Goal: Information Seeking & Learning: Learn about a topic

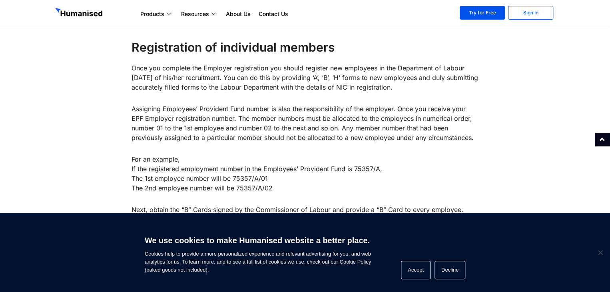
scroll to position [795, 0]
click at [445, 274] on button "Decline" at bounding box center [450, 270] width 31 height 18
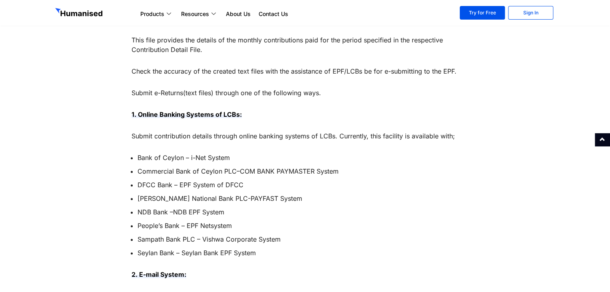
scroll to position [1645, 0]
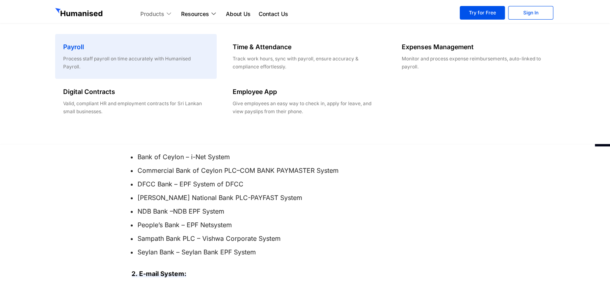
click at [133, 43] on h6 "Payroll" at bounding box center [135, 47] width 145 height 10
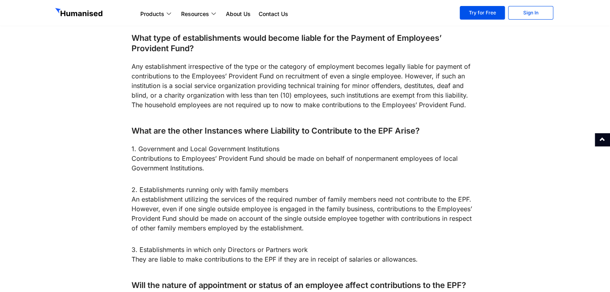
scroll to position [2540, 0]
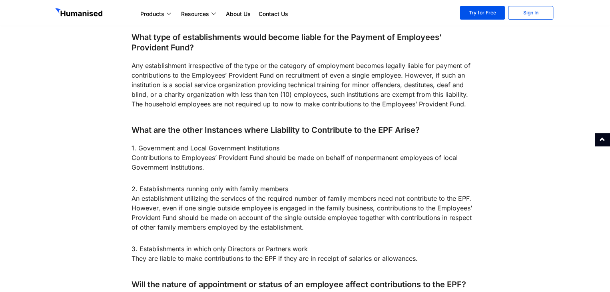
click at [235, 184] on p "2. Establishments running only with family members An establishment utilizing t…" at bounding box center [306, 208] width 348 height 48
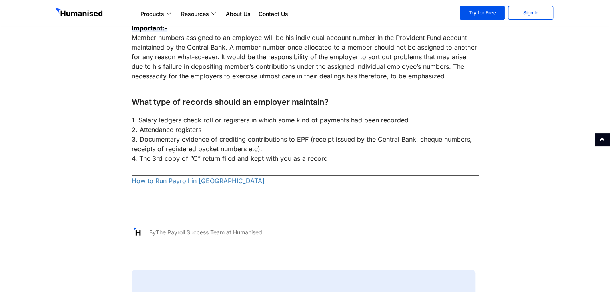
scroll to position [3217, 0]
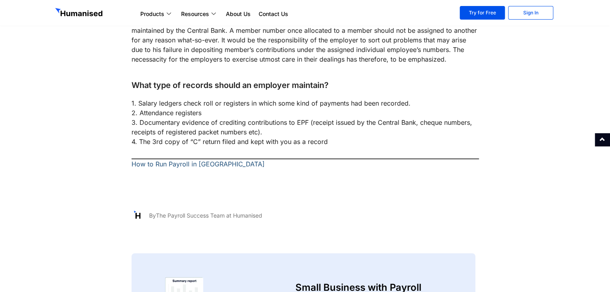
click at [178, 160] on link "How to Run Payroll in Sri Lanka" at bounding box center [198, 164] width 133 height 8
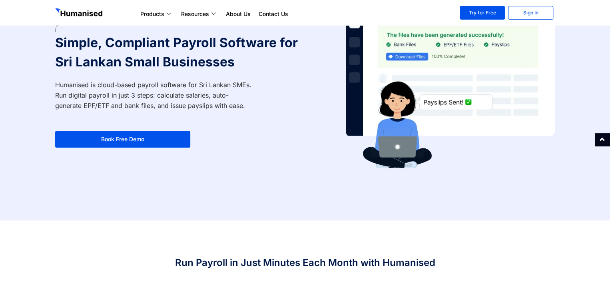
scroll to position [137, 0]
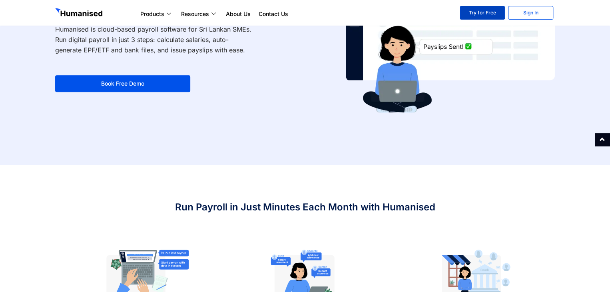
click at [501, 14] on link "Try for Free" at bounding box center [482, 13] width 45 height 14
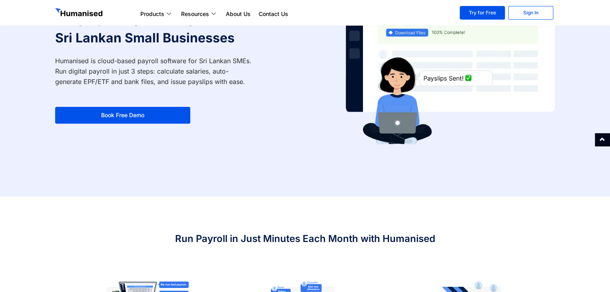
scroll to position [102, 0]
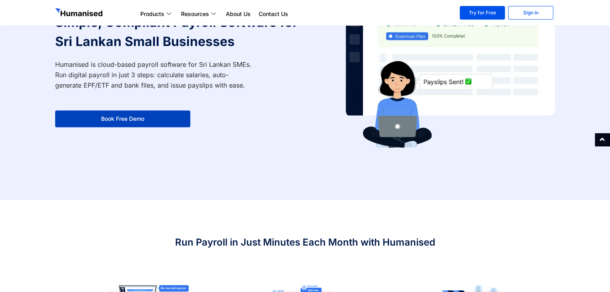
click at [160, 115] on link "Book Free Demo" at bounding box center [122, 118] width 135 height 17
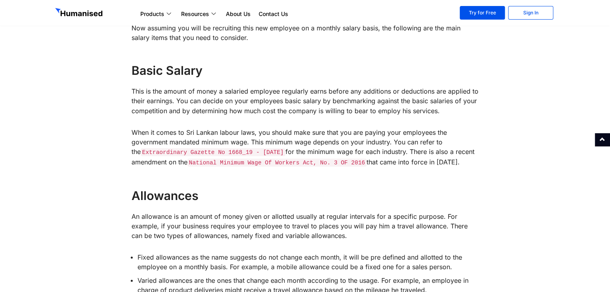
scroll to position [655, 0]
click at [216, 150] on code "Extraordinary Gazette No 1668_19 - 27 August 2010" at bounding box center [213, 151] width 145 height 8
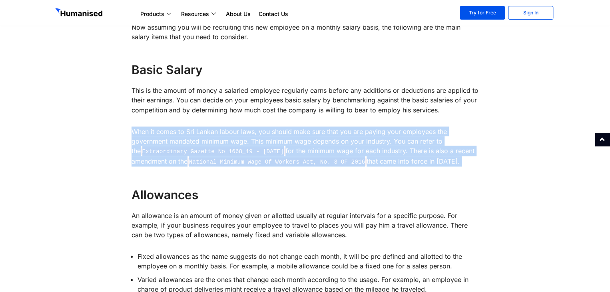
click at [216, 150] on code "Extraordinary Gazette No 1668_19 - 27 August 2010" at bounding box center [213, 151] width 145 height 8
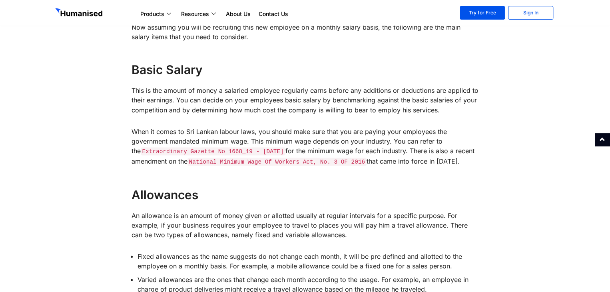
click at [241, 200] on h4 "Allowances" at bounding box center [306, 194] width 348 height 16
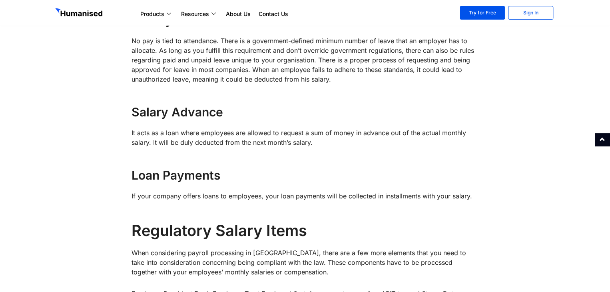
scroll to position [1372, 0]
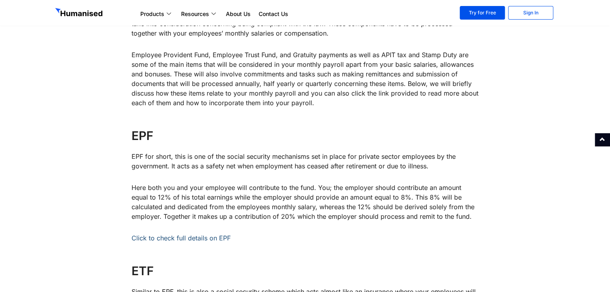
click at [188, 238] on link "Click to check full details on EPF" at bounding box center [181, 238] width 99 height 8
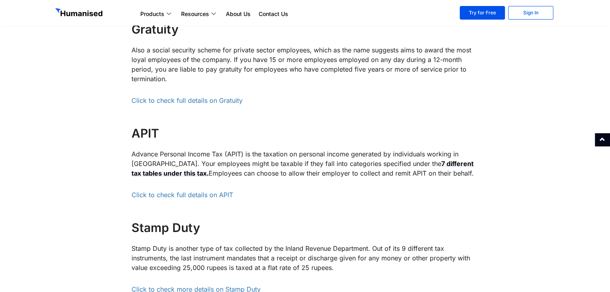
scroll to position [1718, 0]
click at [173, 198] on p "Click to check full details on APIT" at bounding box center [306, 195] width 348 height 10
click at [176, 194] on link "Click to check full details on APIT" at bounding box center [183, 194] width 102 height 8
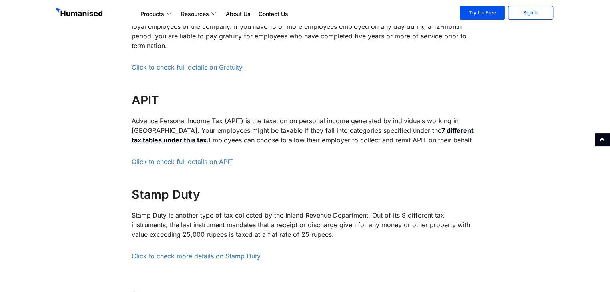
scroll to position [1752, 0]
click at [186, 159] on link "Click to check full details on APIT" at bounding box center [183, 161] width 102 height 8
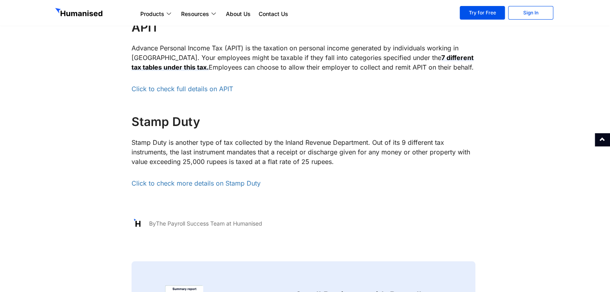
scroll to position [1825, 0]
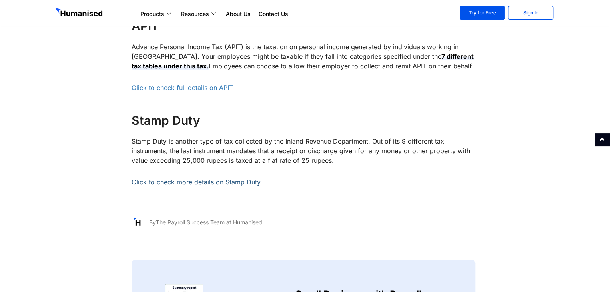
click at [238, 181] on link "Click to check more details on Stamp Duty" at bounding box center [196, 182] width 129 height 8
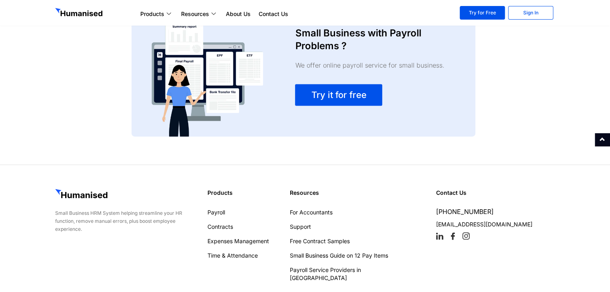
scroll to position [2111, 0]
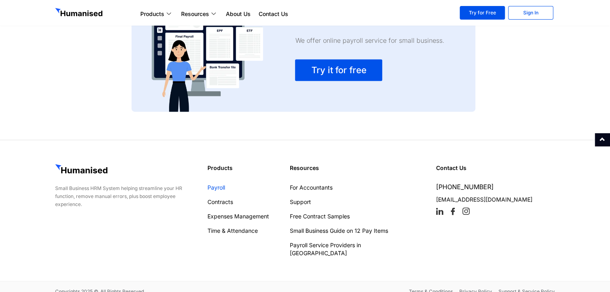
click at [220, 186] on link "Payroll" at bounding box center [245, 187] width 74 height 8
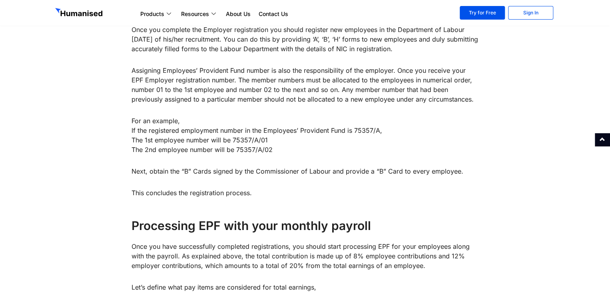
scroll to position [833, 0]
click at [279, 149] on p "For an example, If the registered employment number in the Employees’ Provident…" at bounding box center [306, 135] width 348 height 38
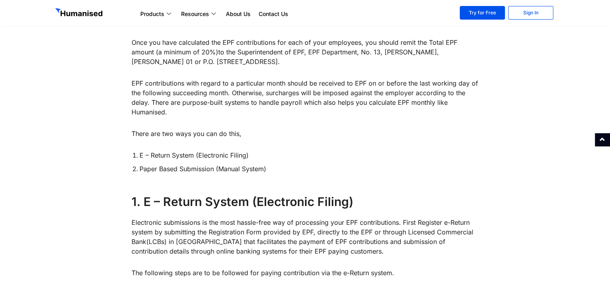
scroll to position [1214, 0]
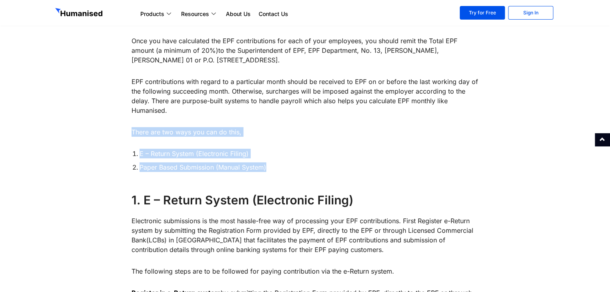
drag, startPoint x: 267, startPoint y: 168, endPoint x: 130, endPoint y: 134, distance: 141.7
click at [256, 130] on p "There are two ways you can do this," at bounding box center [306, 132] width 348 height 10
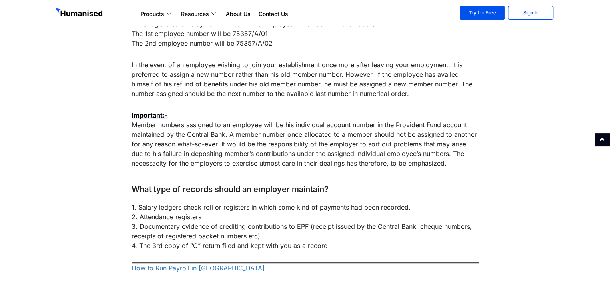
scroll to position [3125, 0]
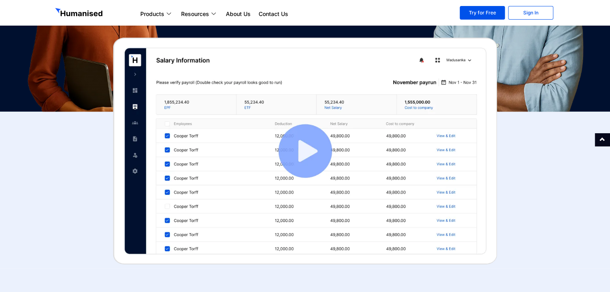
scroll to position [196, 0]
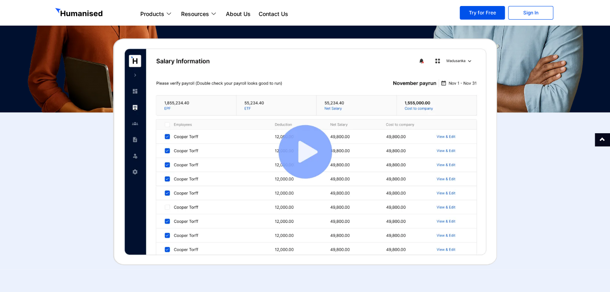
click at [302, 166] on img at bounding box center [305, 151] width 384 height 227
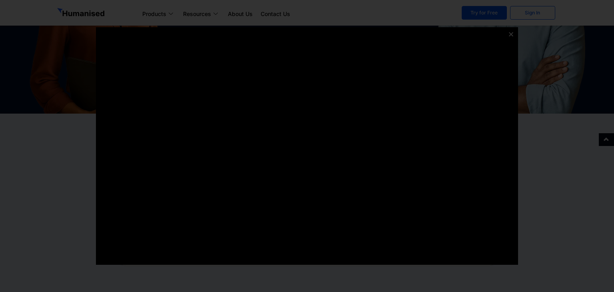
click at [512, 33] on icon at bounding box center [511, 34] width 6 height 6
